Goal: Task Accomplishment & Management: Manage account settings

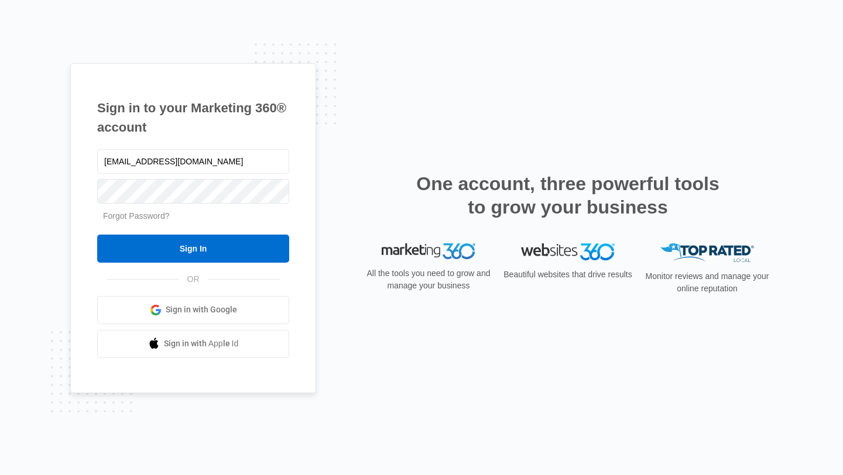
type input "desjardinc3@gamil.com"
click at [150, 216] on link "Forgot Password?" at bounding box center [136, 215] width 67 height 9
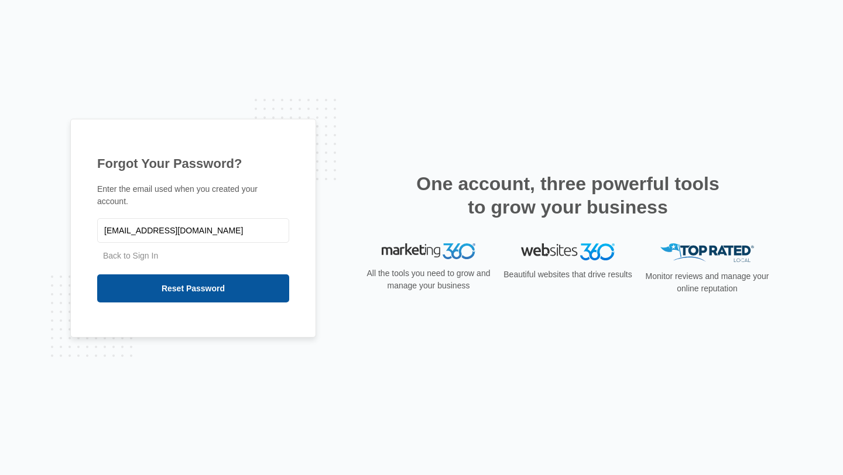
type input "Desjardinc3@gmail.com"
click at [176, 283] on input "Reset Password" at bounding box center [193, 288] width 192 height 28
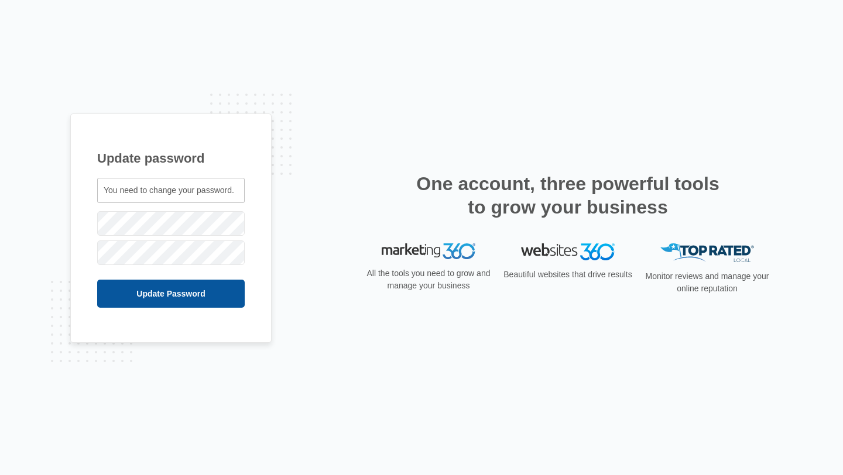
click at [146, 290] on input "Update Password" at bounding box center [170, 294] width 147 height 28
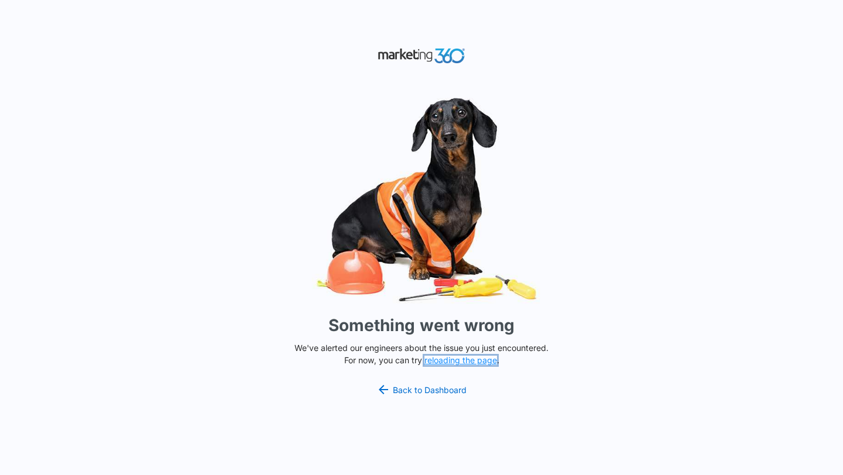
click at [480, 359] on button "reloading the page" at bounding box center [460, 360] width 73 height 9
click at [430, 389] on link "Back to Dashboard" at bounding box center [421, 390] width 90 height 14
